Goal: Task Accomplishment & Management: Manage account settings

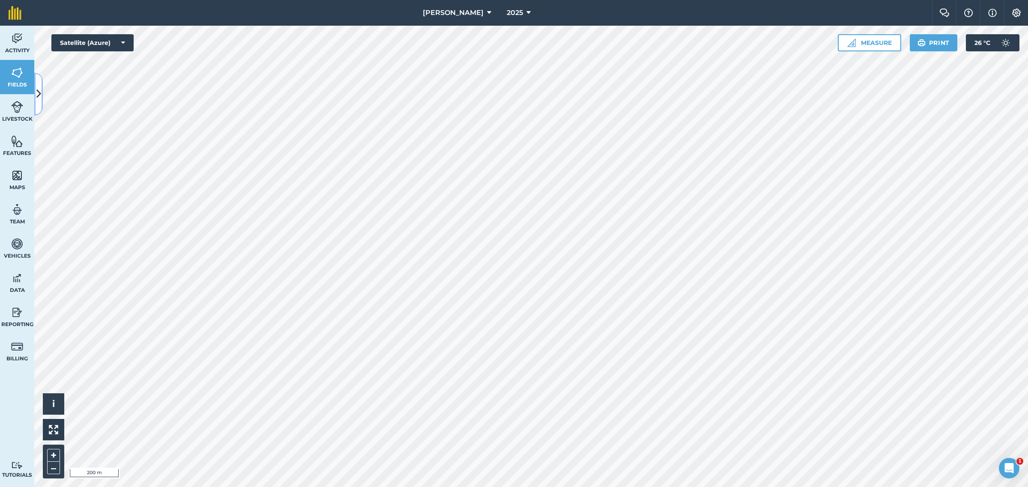
click at [37, 96] on icon at bounding box center [38, 94] width 5 height 15
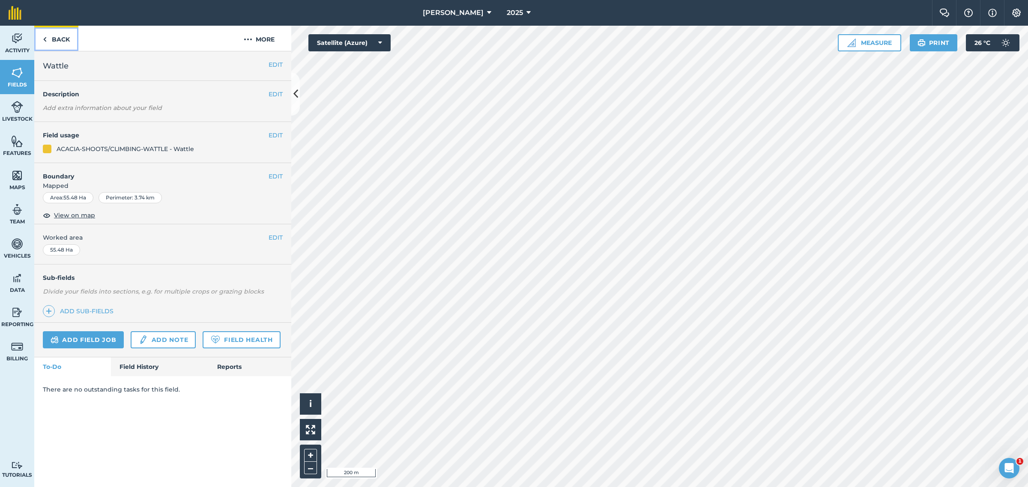
click at [52, 42] on link "Back" at bounding box center [56, 38] width 44 height 25
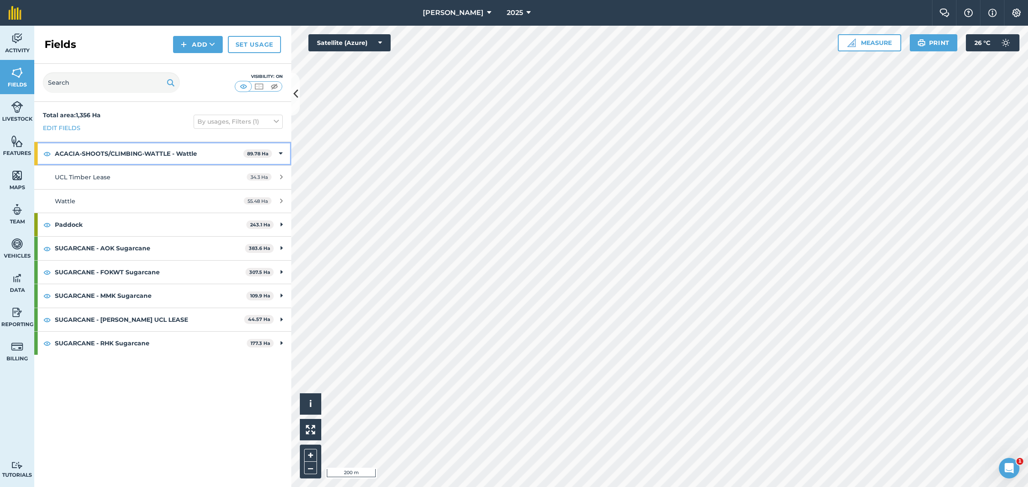
click at [226, 153] on strong "ACACIA-SHOOTS/CLIMBING-WATTLE - Wattle" at bounding box center [149, 153] width 188 height 23
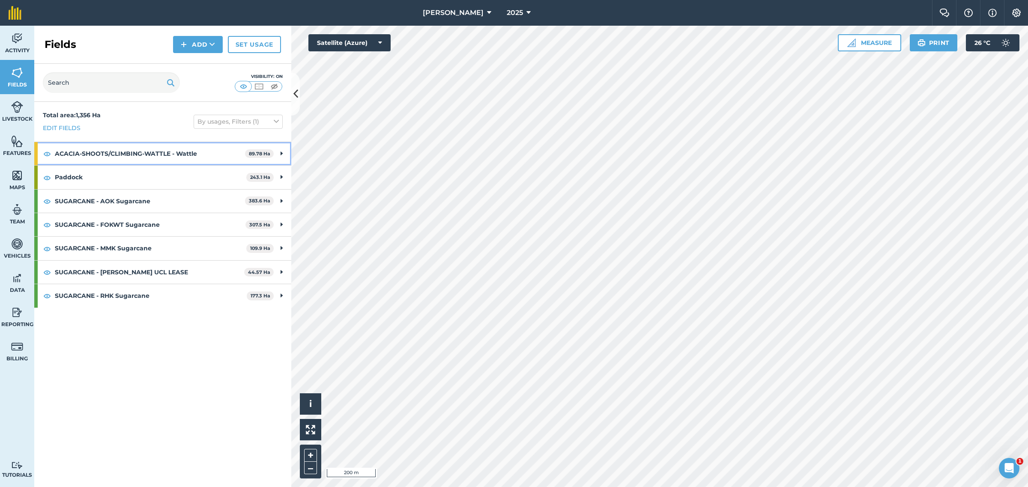
click at [217, 151] on strong "ACACIA-SHOOTS/CLIMBING-WATTLE - Wattle" at bounding box center [150, 153] width 190 height 23
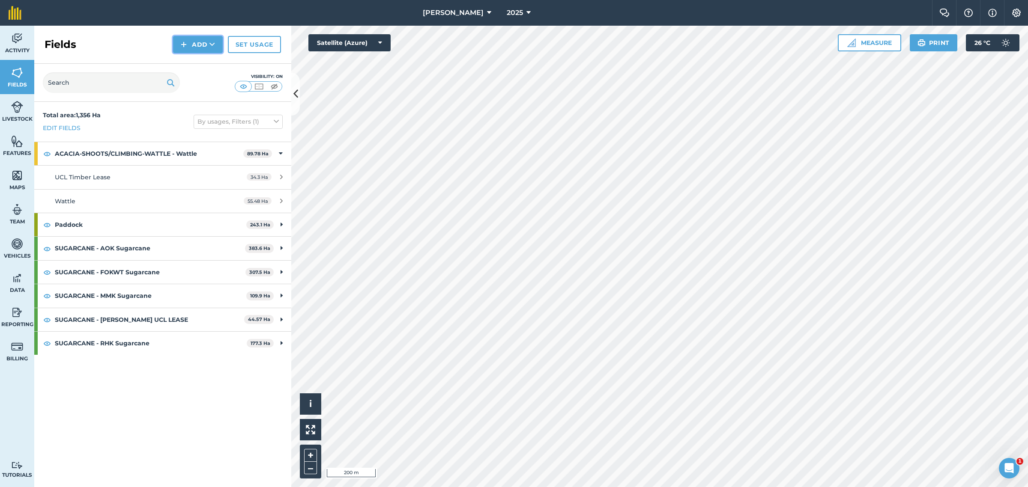
click at [209, 43] on button "Add" at bounding box center [198, 44] width 50 height 17
click at [206, 63] on link "Draw" at bounding box center [197, 63] width 47 height 19
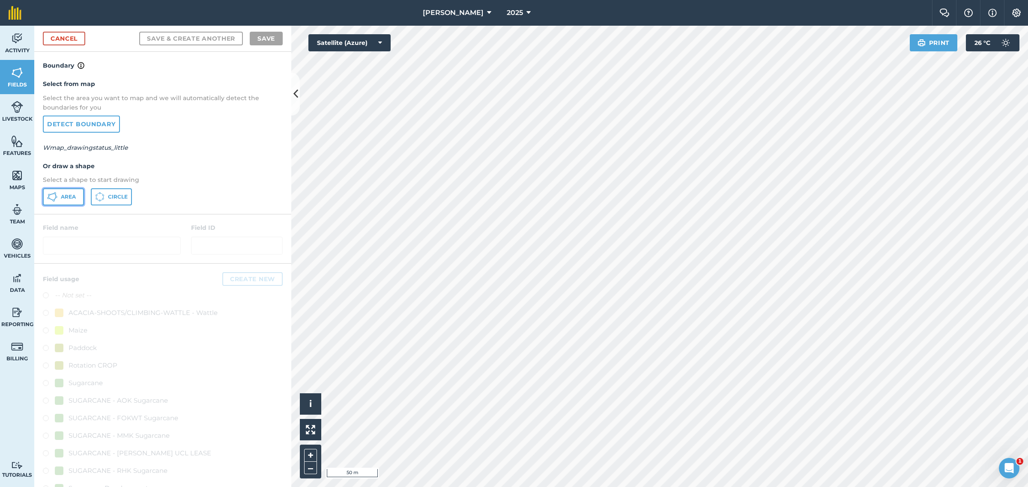
drag, startPoint x: 66, startPoint y: 194, endPoint x: 147, endPoint y: 290, distance: 126.5
click at [66, 194] on span "Area" at bounding box center [68, 197] width 15 height 7
click at [523, 487] on html "[PERSON_NAME] 2025 Farm Chat Help Info Settings [PERSON_NAME] - 2025 Reproduced…" at bounding box center [514, 243] width 1028 height 487
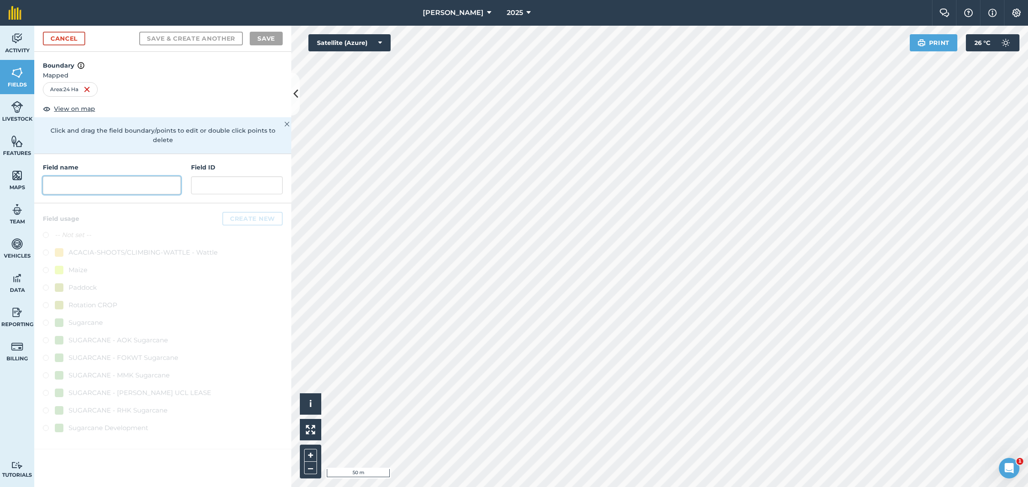
click at [113, 176] on input "text" at bounding box center [112, 185] width 138 height 18
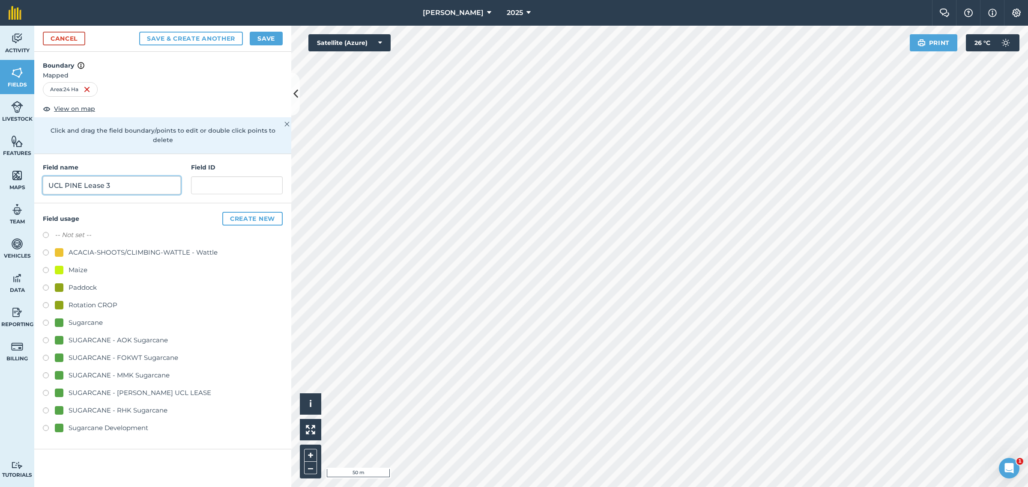
type input "UCL PINE Lease 3"
click at [243, 176] on input "text" at bounding box center [237, 185] width 92 height 18
click at [264, 37] on button "Save" at bounding box center [266, 39] width 33 height 14
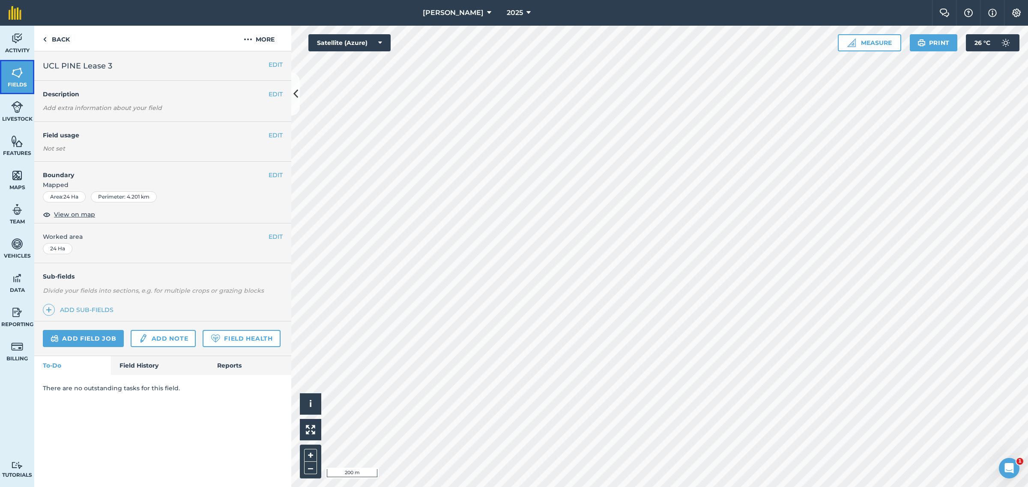
click at [22, 74] on img at bounding box center [17, 72] width 12 height 13
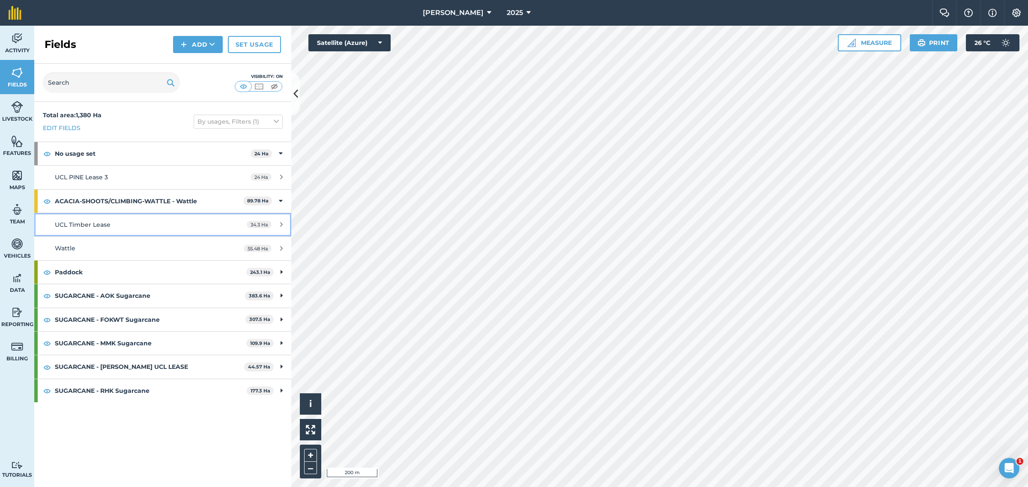
click at [183, 217] on link "UCL Timber Lease 34.3 Ha" at bounding box center [162, 224] width 257 height 23
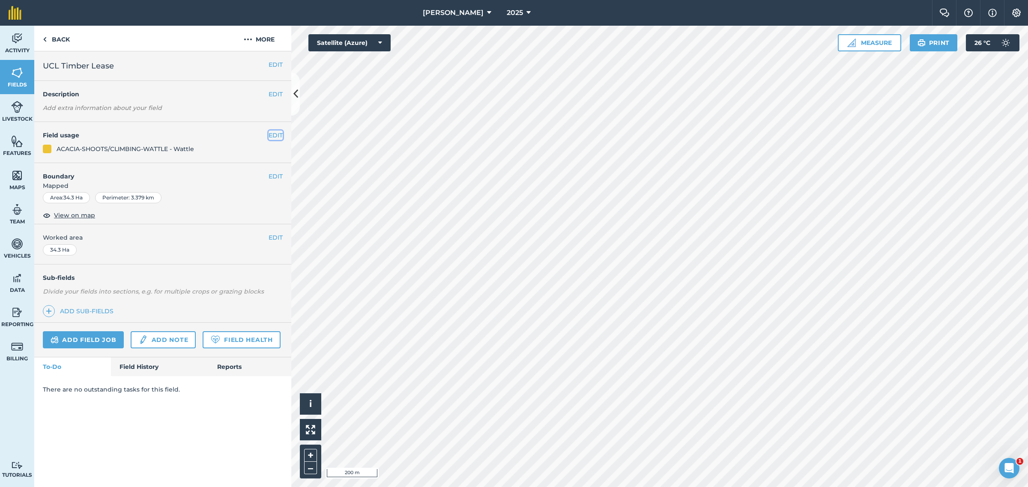
click at [277, 135] on button "EDIT" at bounding box center [276, 135] width 14 height 9
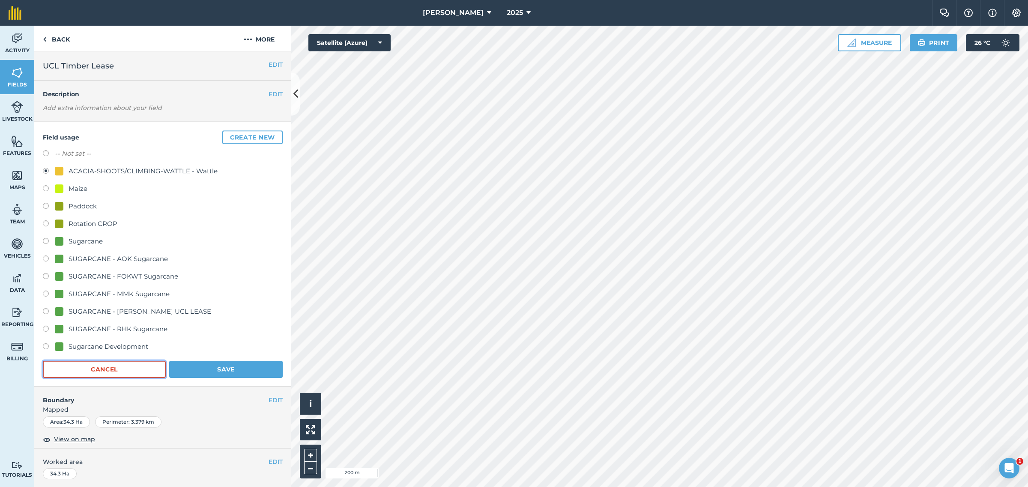
click at [115, 367] on button "Cancel" at bounding box center [104, 369] width 123 height 17
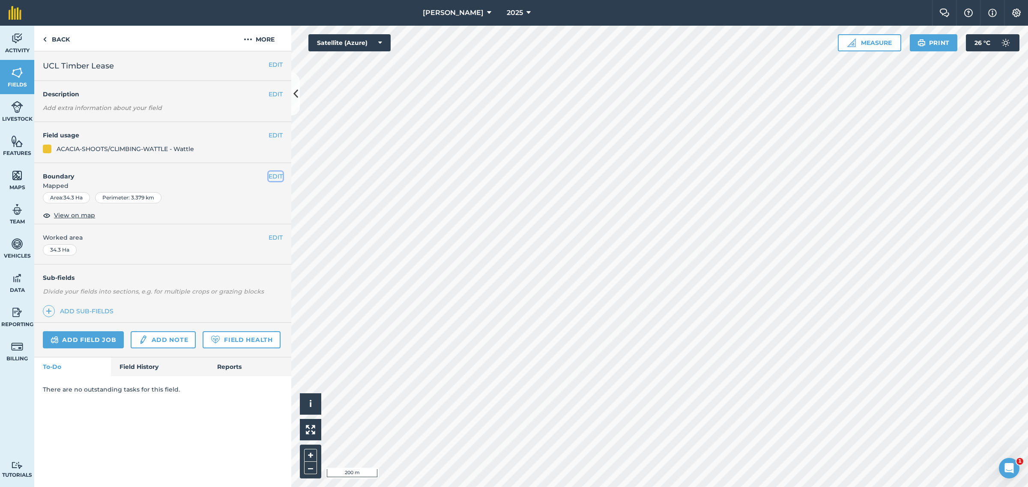
click at [278, 176] on button "EDIT" at bounding box center [276, 176] width 14 height 9
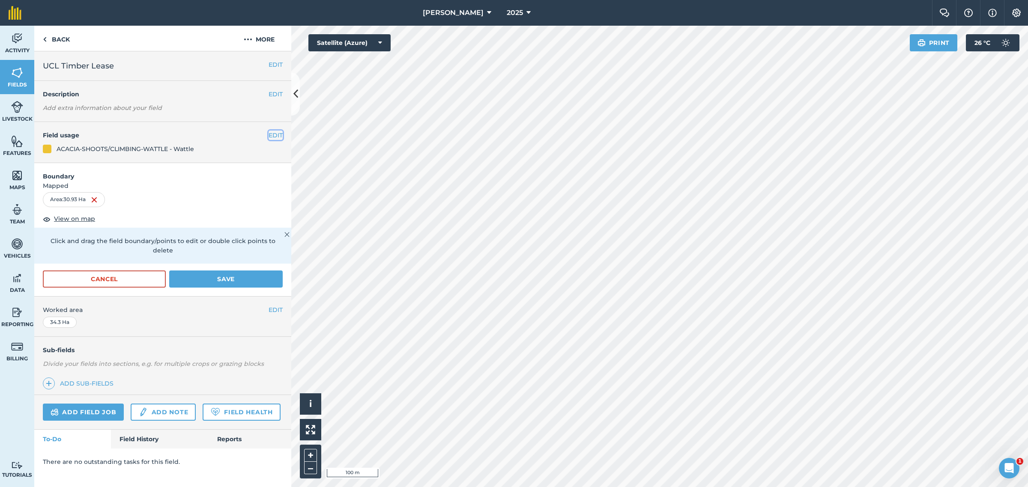
click at [277, 134] on button "EDIT" at bounding box center [276, 135] width 14 height 9
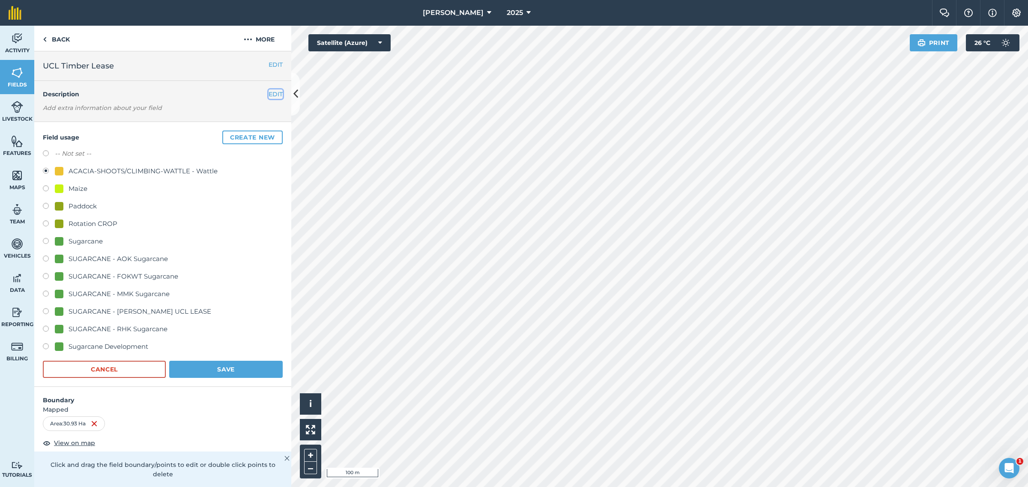
click at [269, 93] on button "EDIT" at bounding box center [276, 94] width 14 height 9
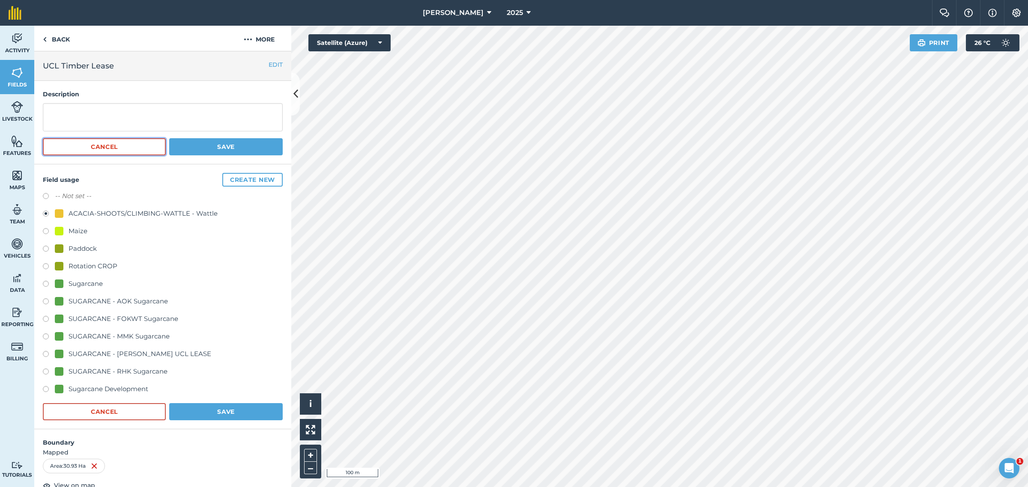
click at [118, 149] on button "Cancel" at bounding box center [104, 146] width 123 height 17
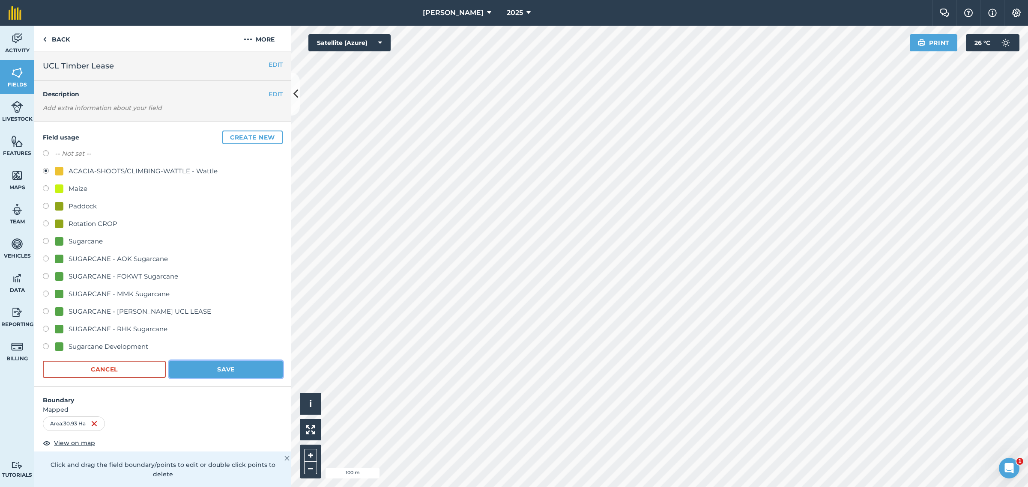
click at [229, 369] on button "Save" at bounding box center [225, 369] width 113 height 17
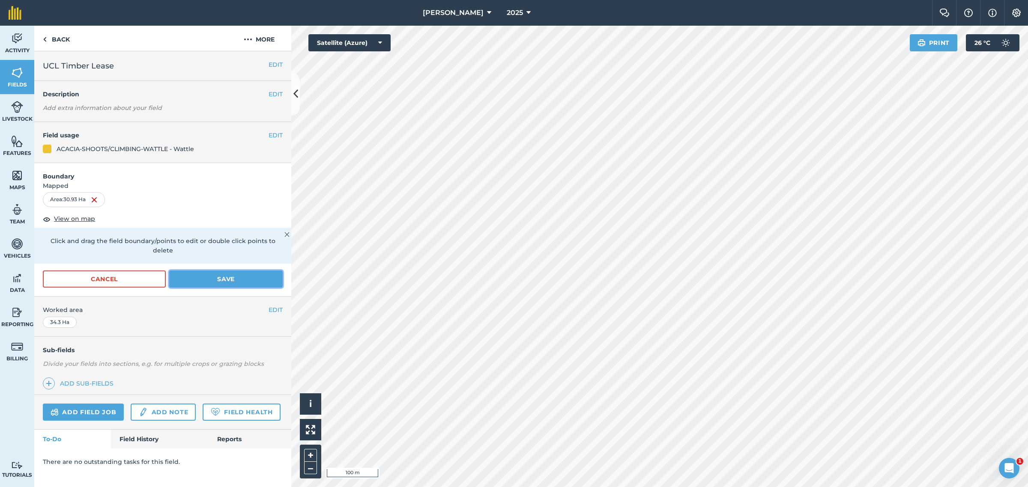
click at [215, 271] on button "Save" at bounding box center [225, 279] width 113 height 17
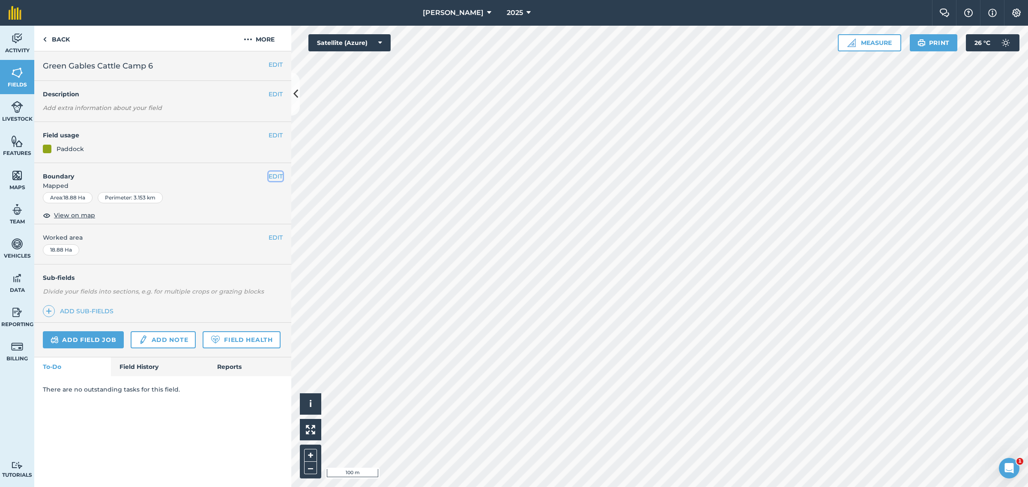
click at [273, 175] on button "EDIT" at bounding box center [276, 176] width 14 height 9
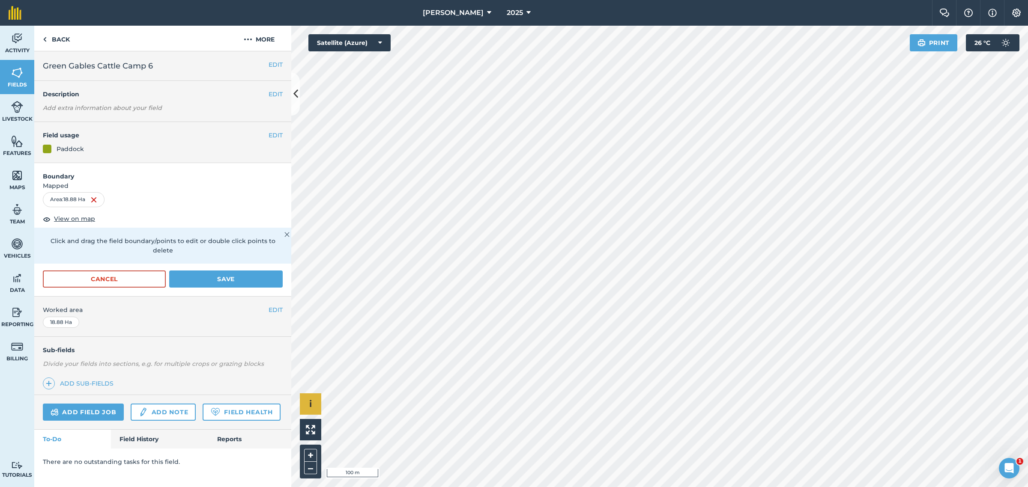
click at [319, 410] on div "Click to start drawing i © 2025 TomTom, Microsoft 100 m + –" at bounding box center [659, 257] width 737 height 462
click at [227, 271] on button "Save" at bounding box center [225, 279] width 113 height 17
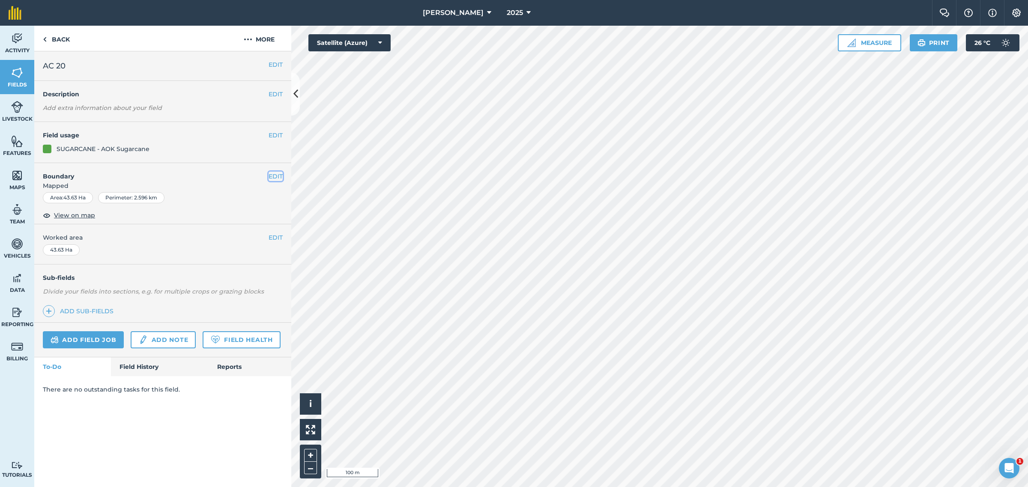
click at [276, 173] on button "EDIT" at bounding box center [276, 176] width 14 height 9
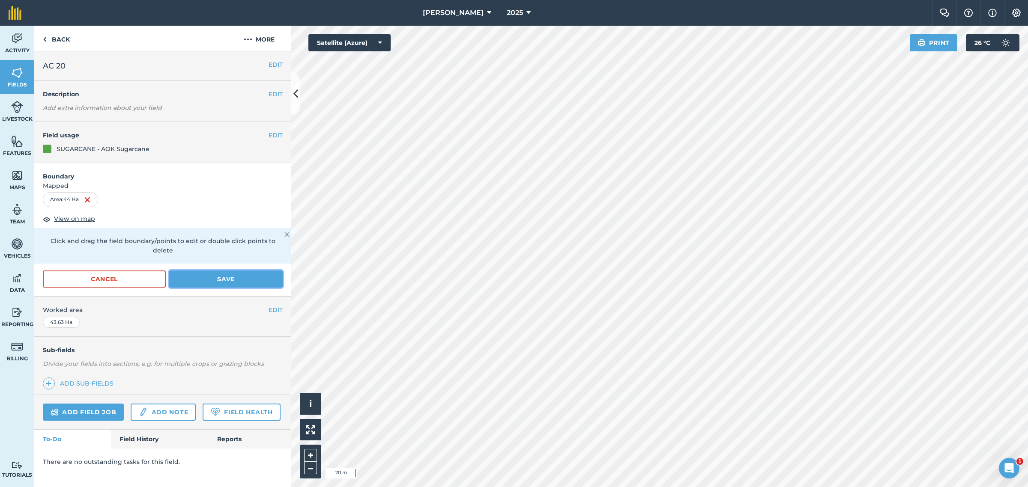
click at [240, 271] on button "Save" at bounding box center [225, 279] width 113 height 17
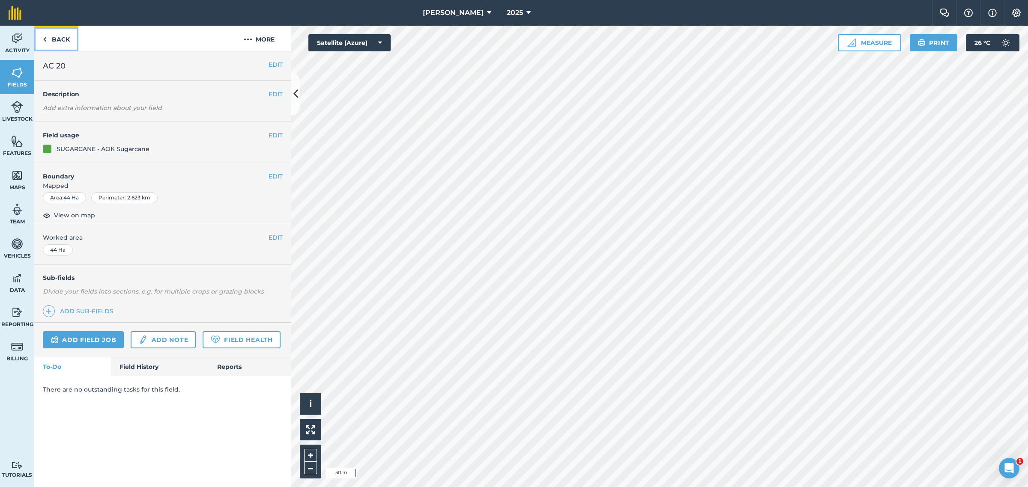
click at [46, 36] on img at bounding box center [45, 39] width 4 height 10
click at [48, 39] on link "Back" at bounding box center [56, 38] width 44 height 25
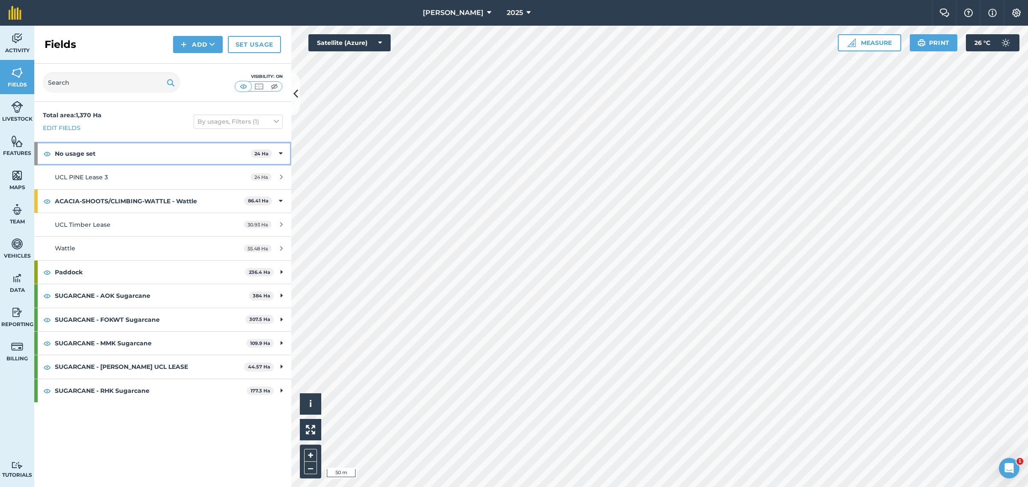
click at [225, 153] on strong "No usage set" at bounding box center [153, 153] width 196 height 23
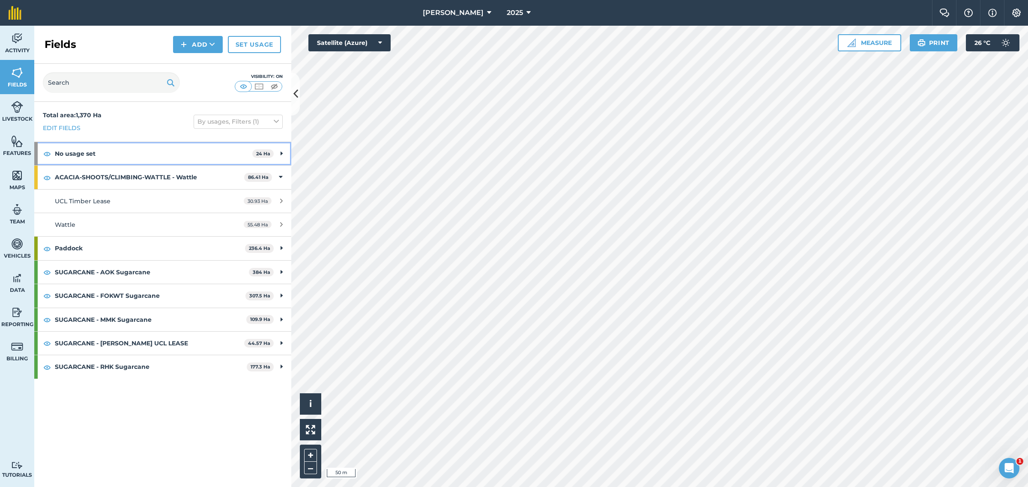
click at [225, 153] on strong "No usage set" at bounding box center [153, 153] width 197 height 23
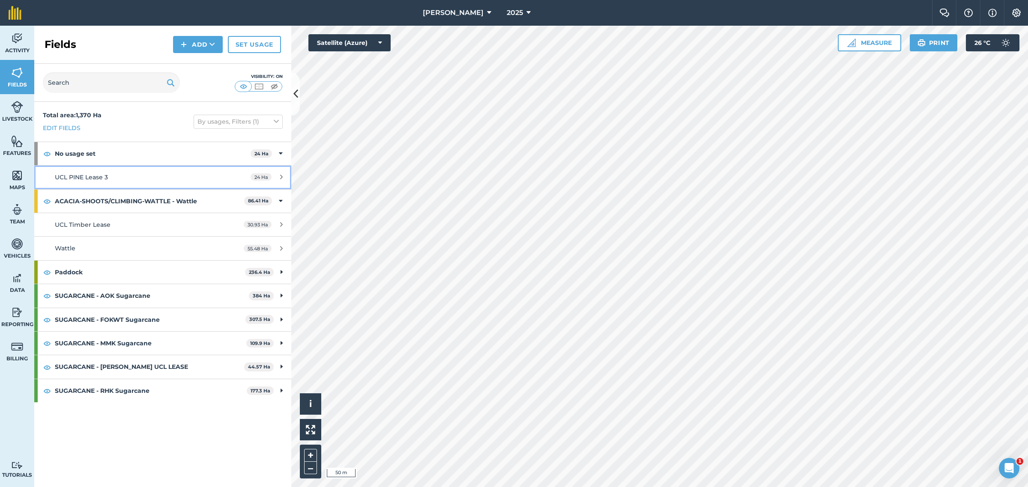
click at [201, 179] on div "UCL PINE Lease 3" at bounding box center [135, 177] width 161 height 9
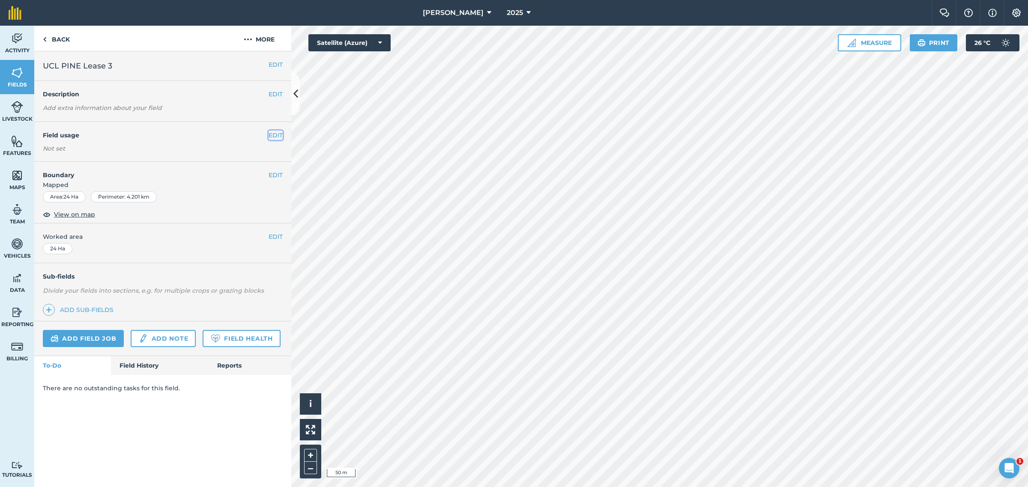
click at [279, 136] on button "EDIT" at bounding box center [276, 135] width 14 height 9
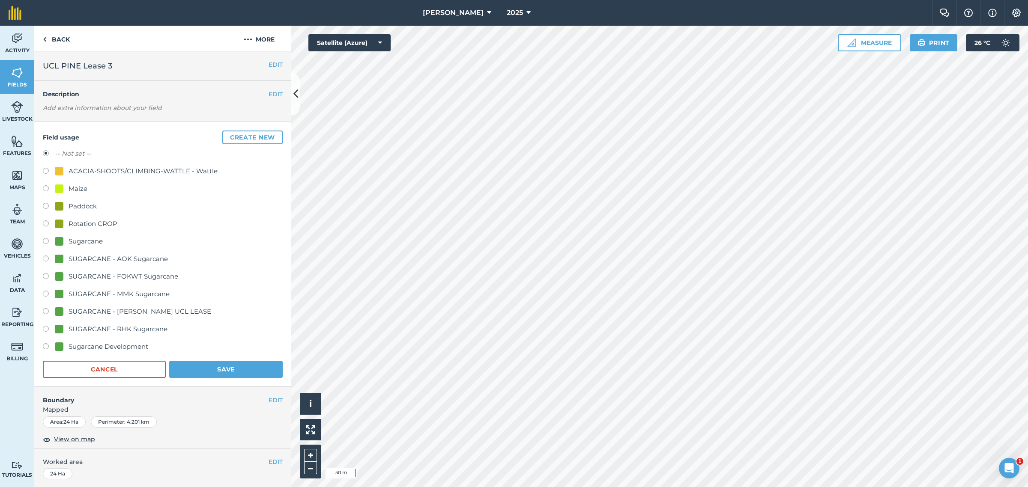
click at [45, 170] on label at bounding box center [49, 172] width 12 height 9
radio input "true"
radio input "false"
click at [219, 369] on button "Save" at bounding box center [225, 369] width 113 height 17
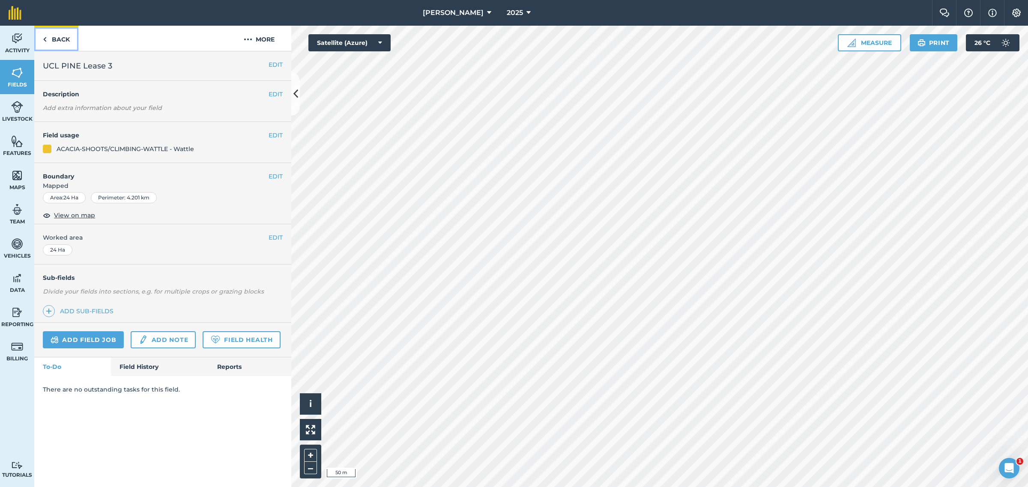
click at [49, 39] on link "Back" at bounding box center [56, 38] width 44 height 25
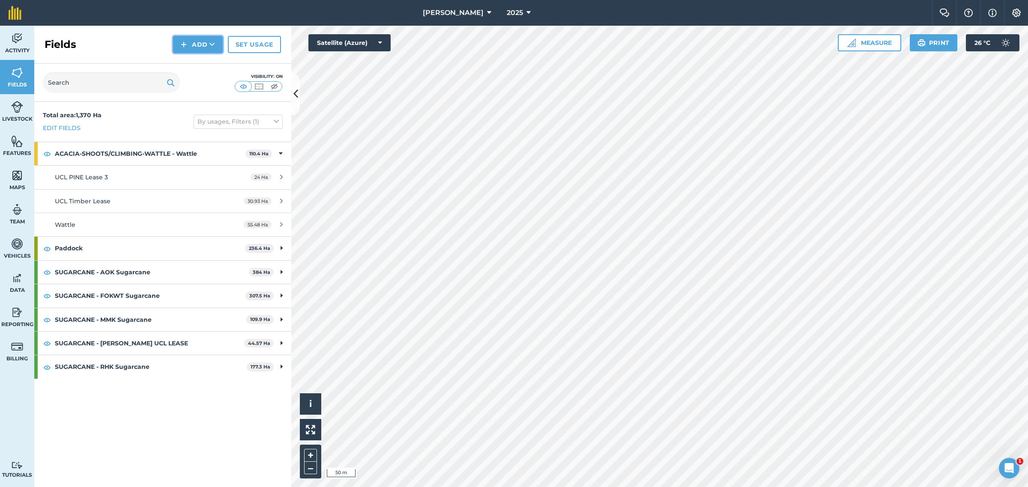
click at [205, 45] on button "Add" at bounding box center [198, 44] width 50 height 17
click at [204, 59] on link "Draw" at bounding box center [197, 63] width 47 height 19
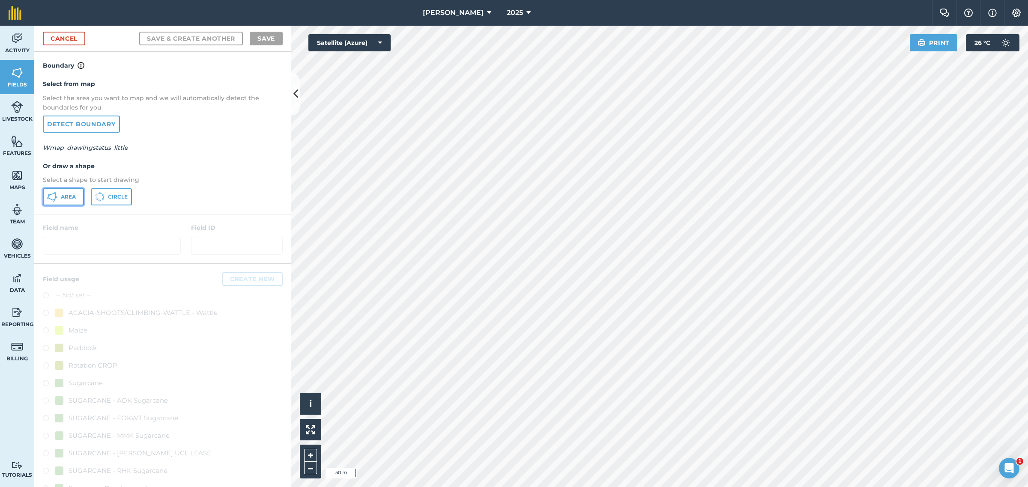
click at [76, 196] on button "Area" at bounding box center [63, 196] width 41 height 17
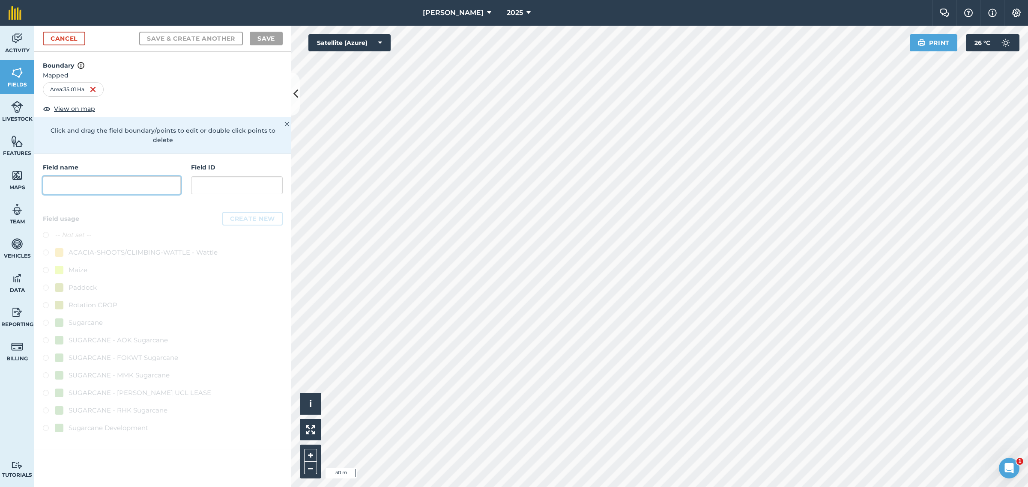
click at [125, 176] on input "text" at bounding box center [112, 185] width 138 height 18
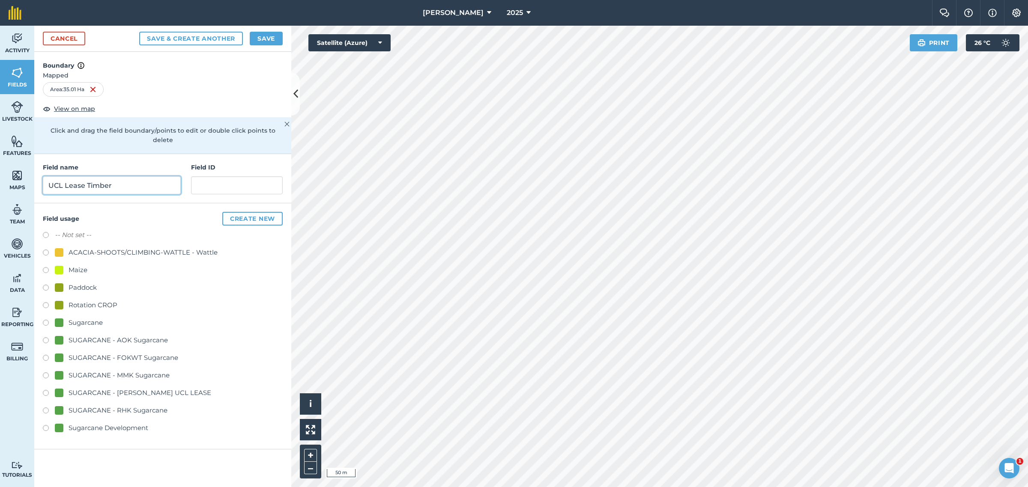
type input "UCL Lease Timber"
click at [44, 250] on label at bounding box center [49, 254] width 12 height 9
radio input "true"
click at [250, 212] on button "Create new" at bounding box center [252, 219] width 60 height 14
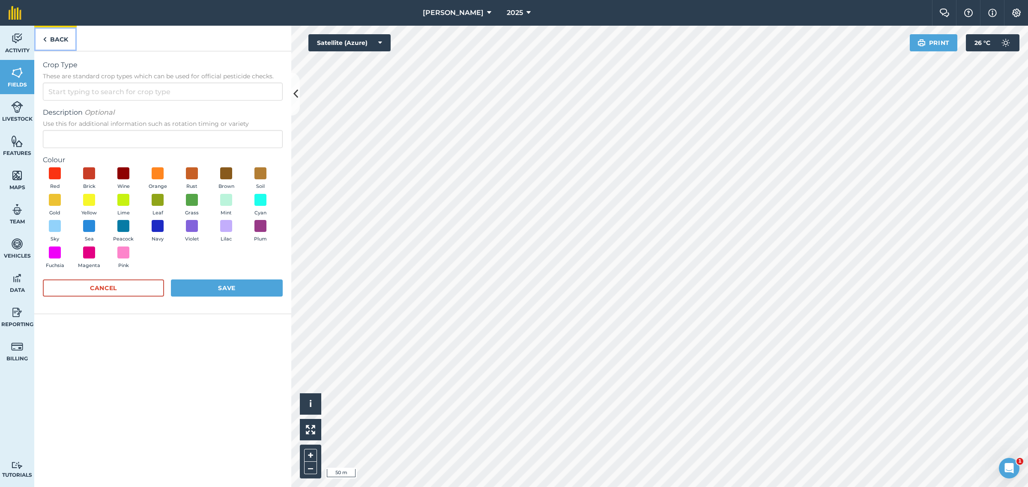
click at [46, 39] on img at bounding box center [45, 39] width 4 height 10
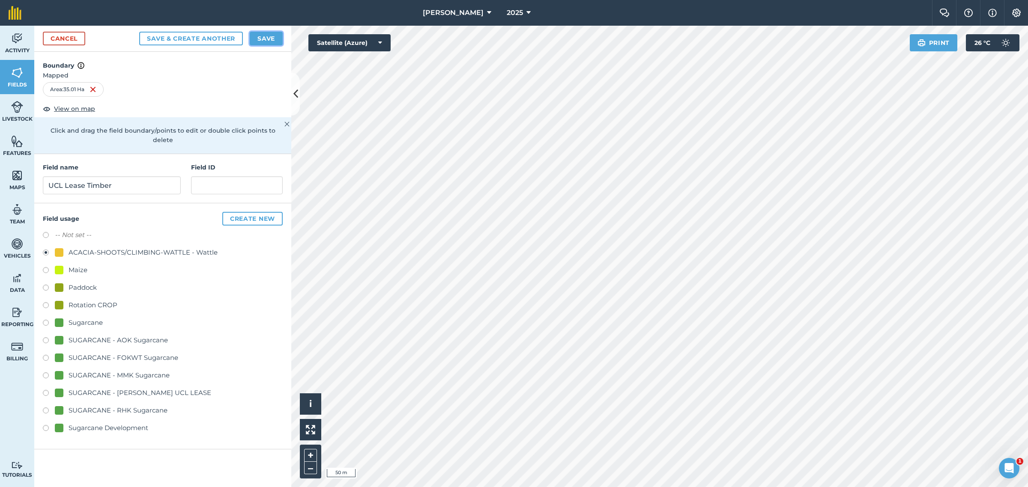
click at [266, 40] on button "Save" at bounding box center [266, 39] width 33 height 14
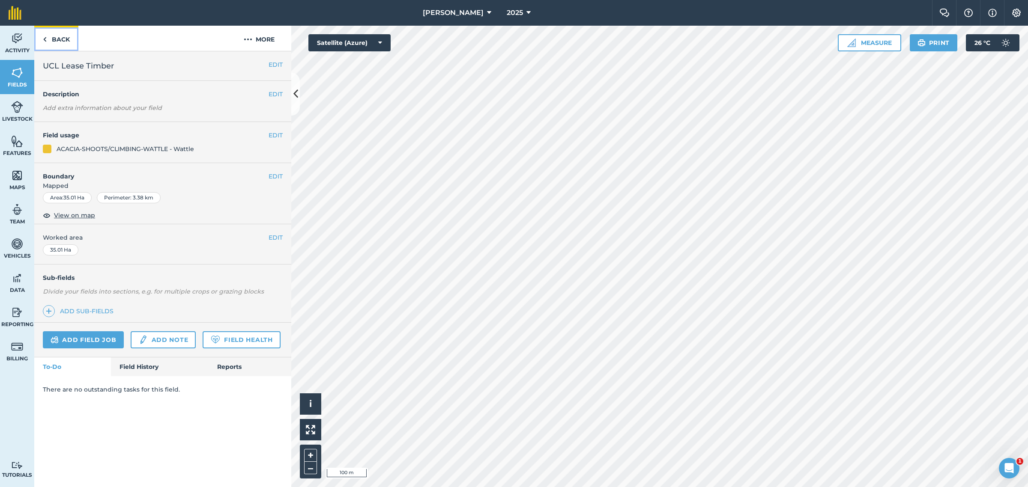
click at [43, 34] on img at bounding box center [45, 39] width 4 height 10
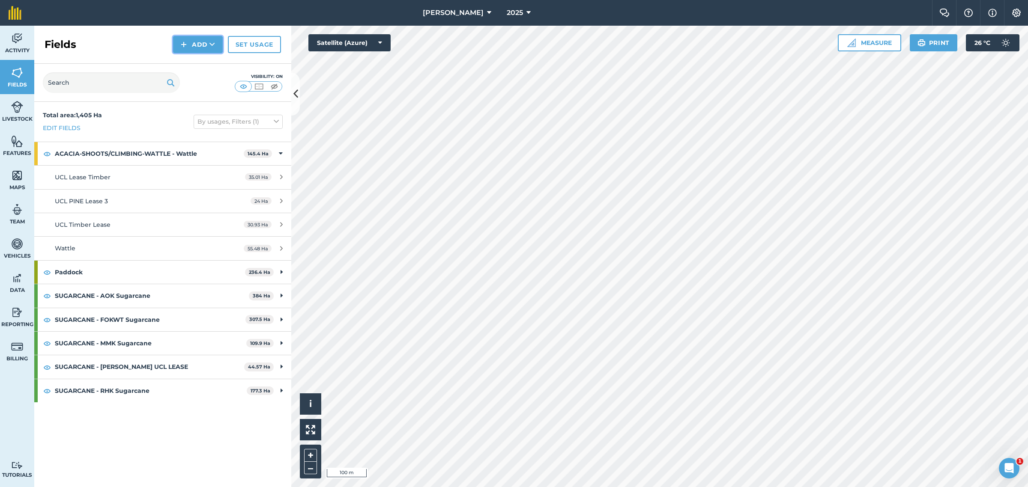
click at [211, 46] on icon at bounding box center [212, 44] width 6 height 9
click at [200, 67] on link "Draw" at bounding box center [197, 63] width 47 height 19
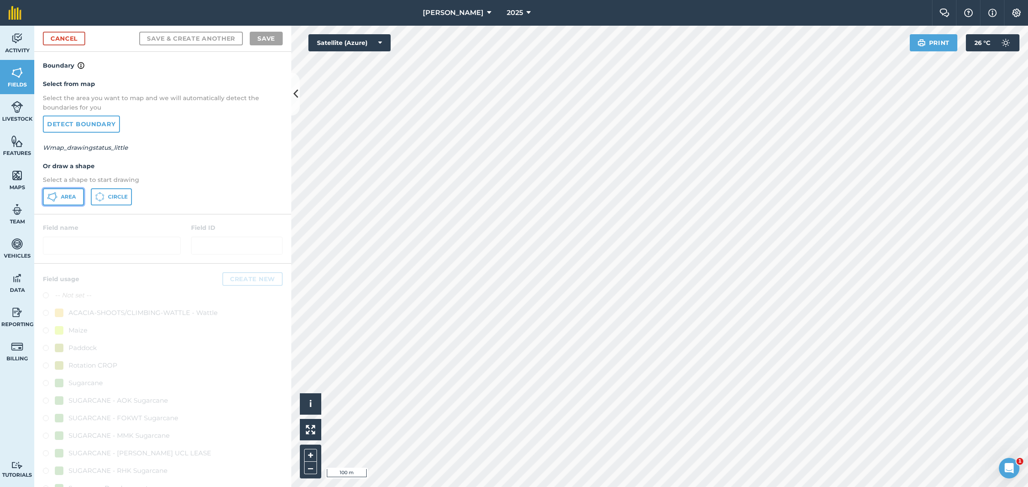
click at [67, 196] on span "Area" at bounding box center [68, 197] width 15 height 7
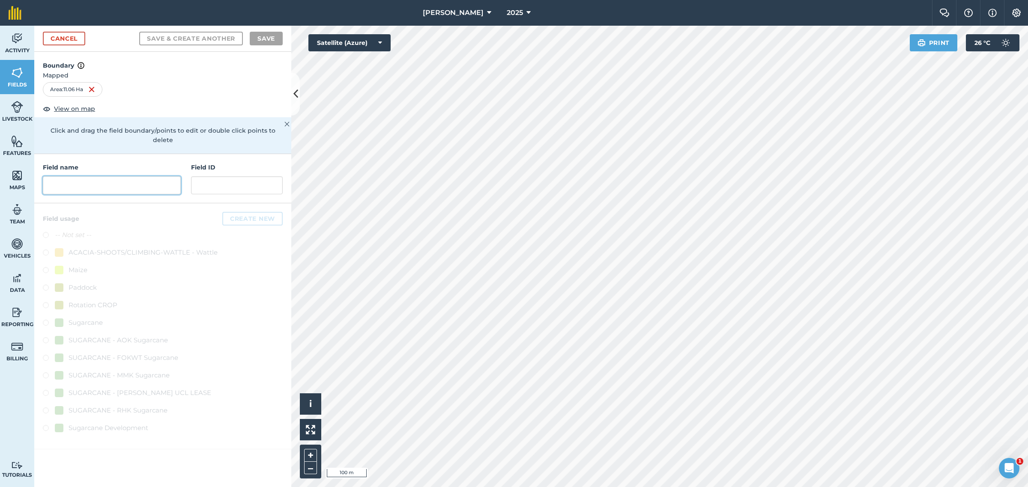
click at [96, 176] on input "text" at bounding box center [112, 185] width 138 height 18
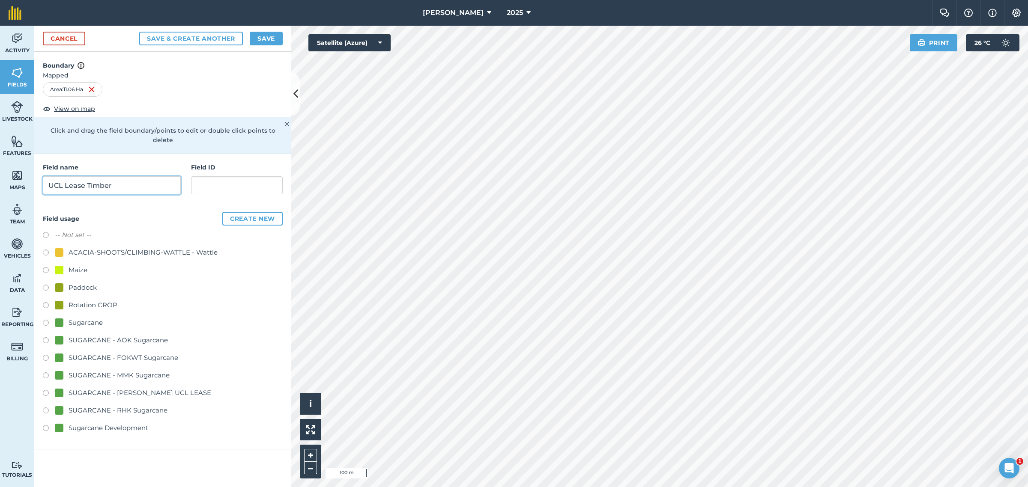
type input "UCL Lease Timber"
drag, startPoint x: 79, startPoint y: 242, endPoint x: 83, endPoint y: 249, distance: 7.3
click at [78, 248] on div "ACACIA-SHOOTS/CLIMBING-WATTLE - Wattle" at bounding box center [143, 253] width 149 height 10
radio input "true"
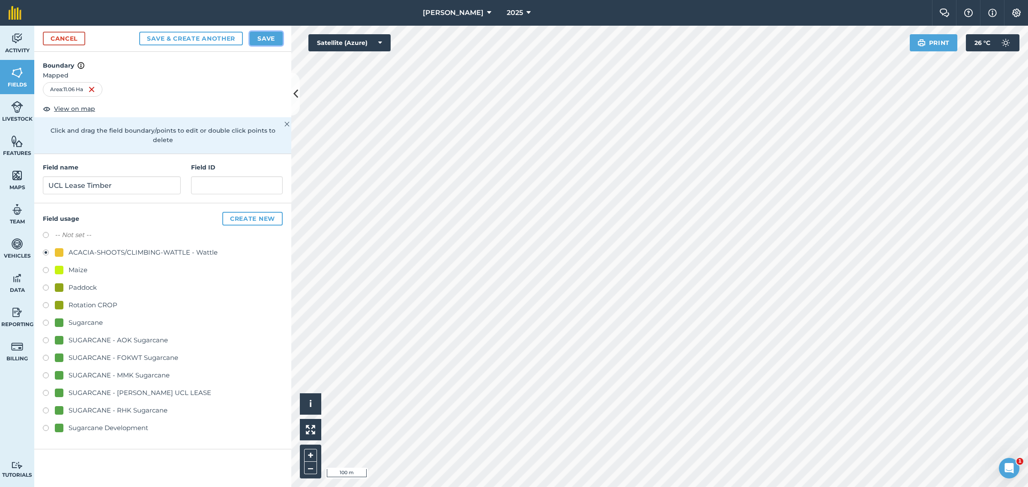
click at [271, 39] on button "Save" at bounding box center [266, 39] width 33 height 14
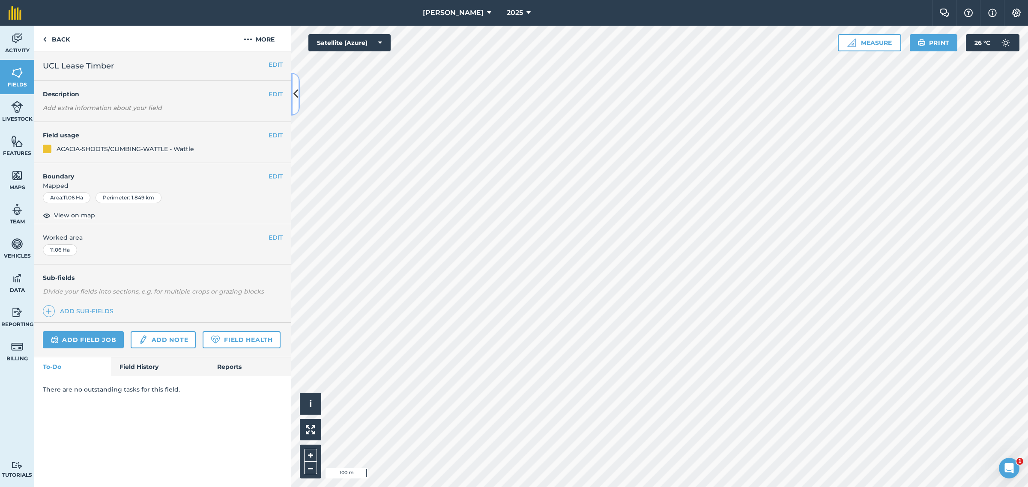
click at [295, 95] on icon at bounding box center [295, 94] width 5 height 15
